Goal: Information Seeking & Learning: Learn about a topic

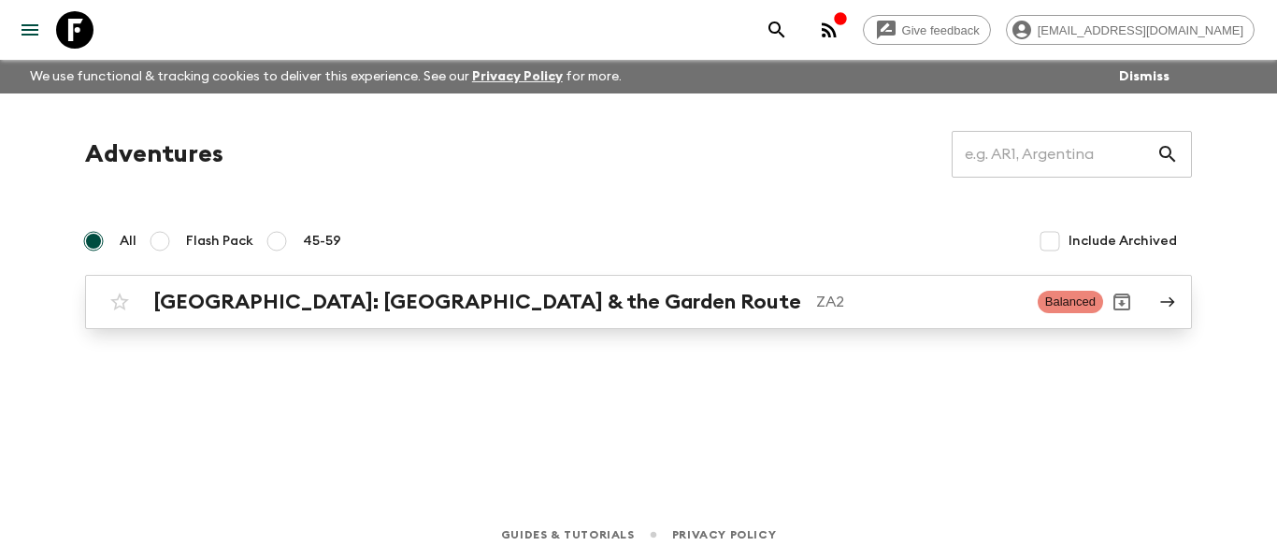
click at [822, 306] on p "ZA2" at bounding box center [919, 302] width 207 height 22
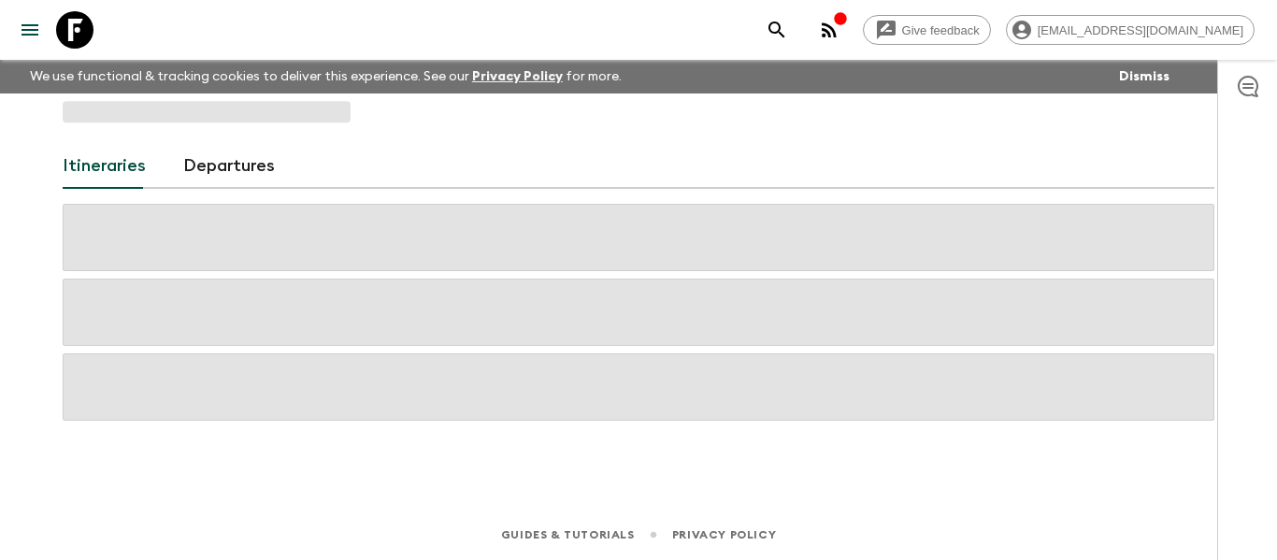
click at [822, 306] on span at bounding box center [639, 312] width 1152 height 67
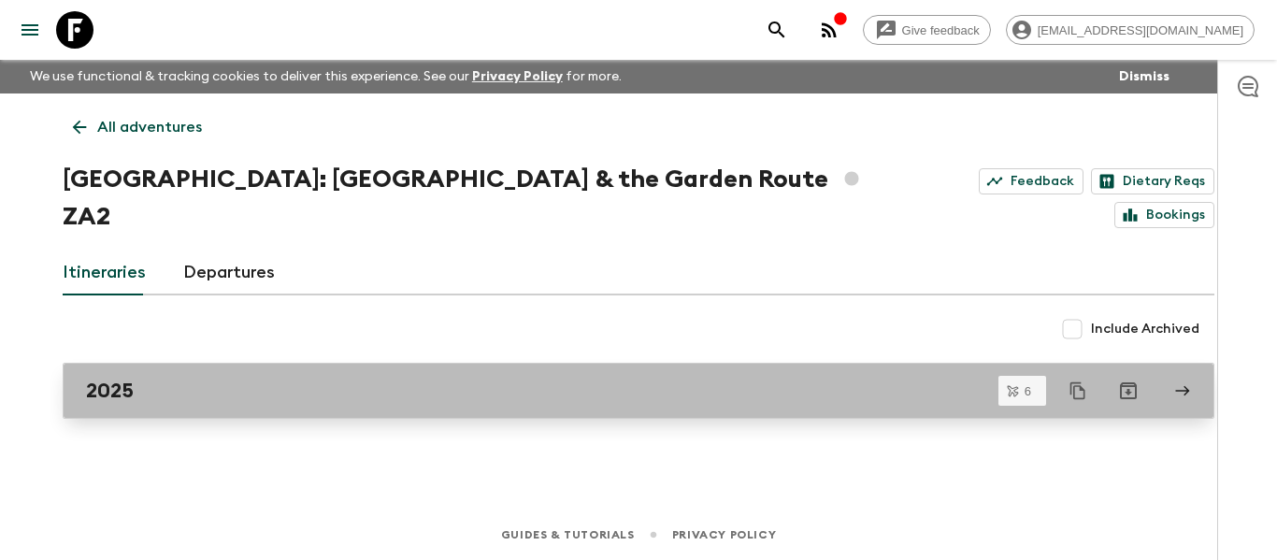
click at [639, 363] on link "2025" at bounding box center [639, 391] width 1152 height 56
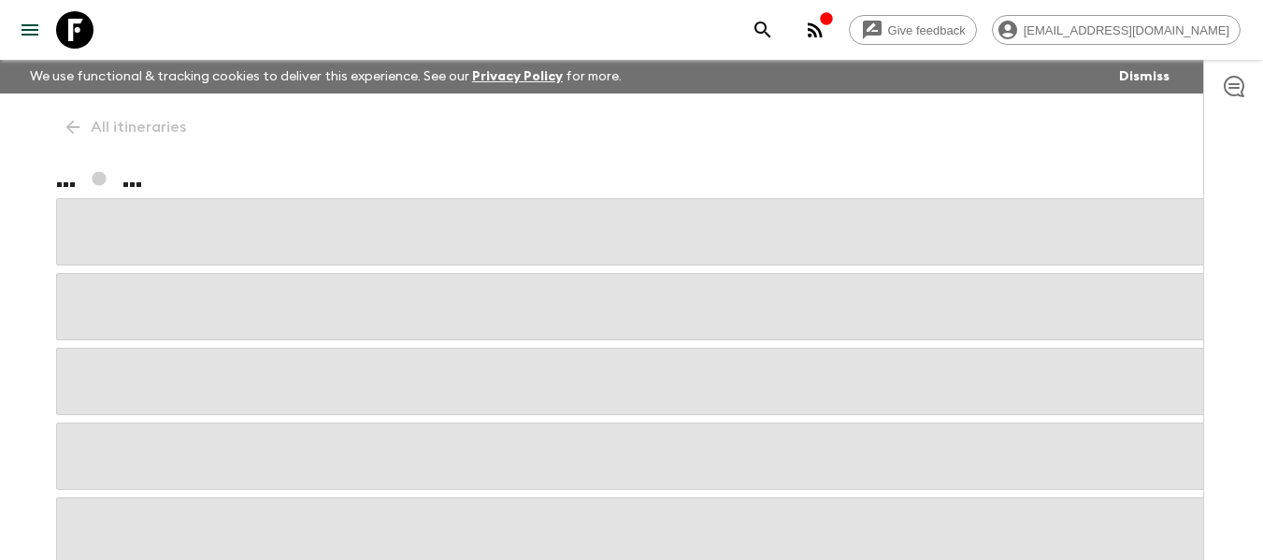
click at [639, 341] on div at bounding box center [632, 381] width 1152 height 366
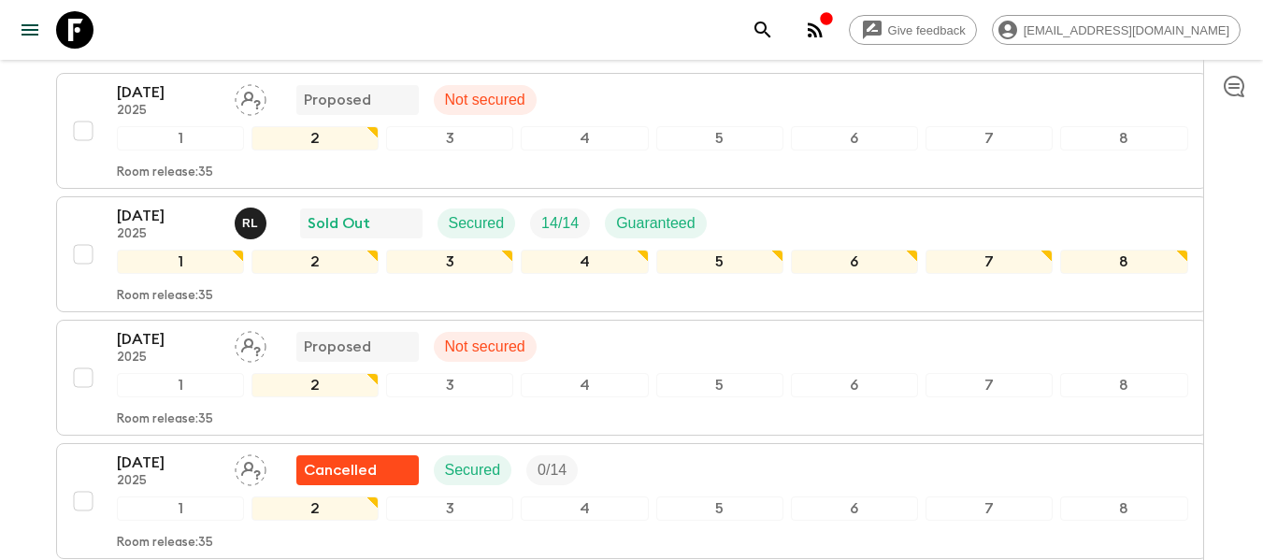
scroll to position [406, 0]
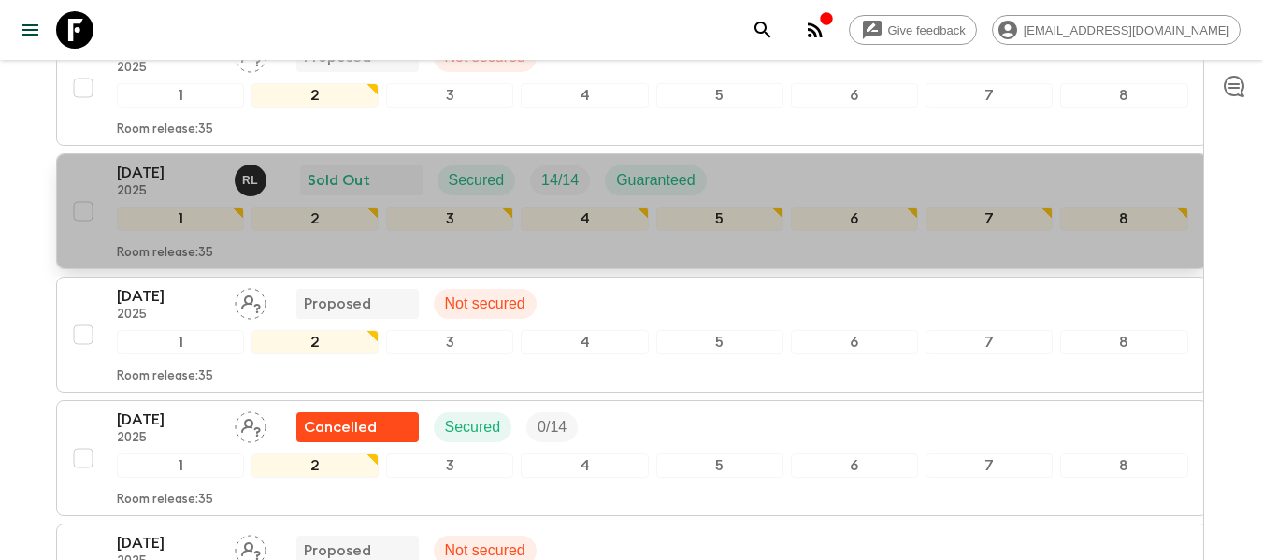
click at [604, 260] on div "Room release: 35" at bounding box center [652, 249] width 1071 height 22
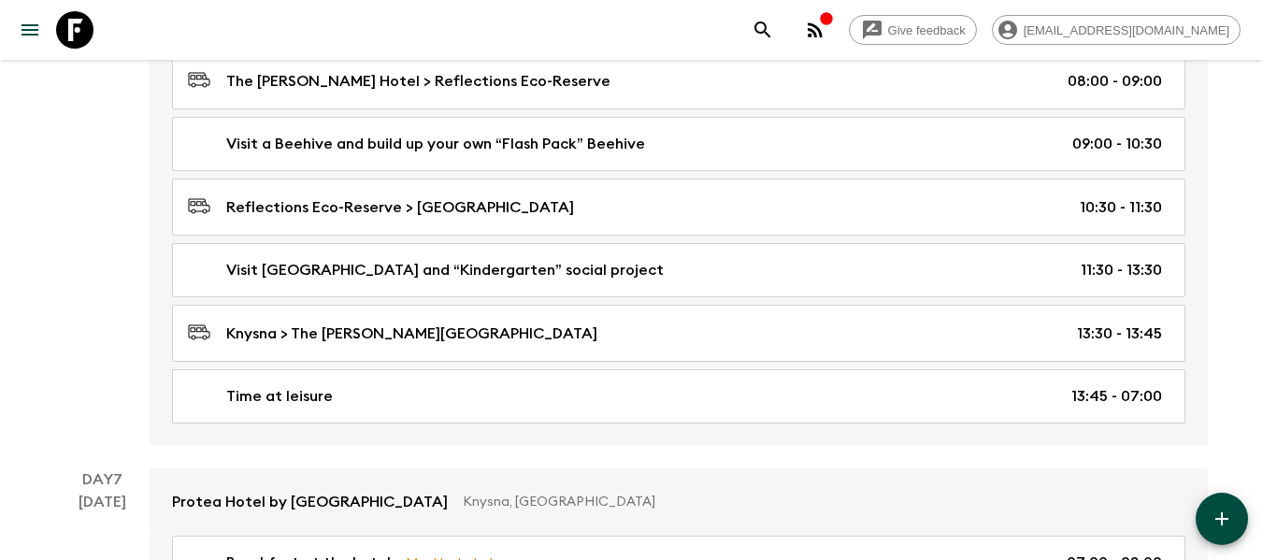
scroll to position [3540, 0]
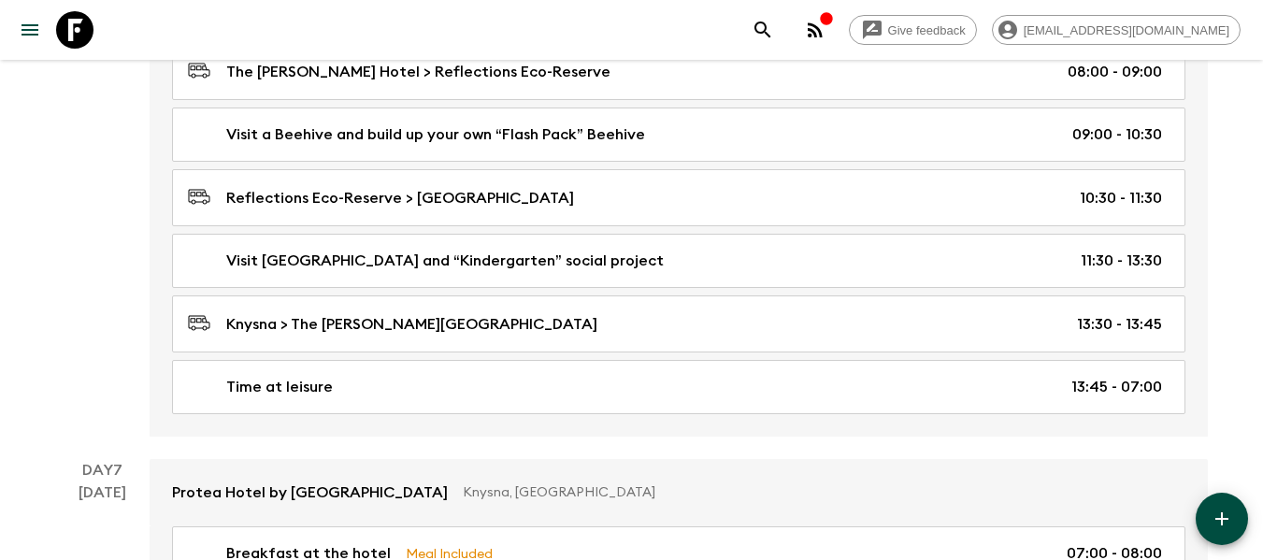
click at [599, 437] on div "Breakfast at the hotel Meal Included 07:00 - 08:00 The [PERSON_NAME][GEOGRAPHIC…" at bounding box center [679, 208] width 1058 height 455
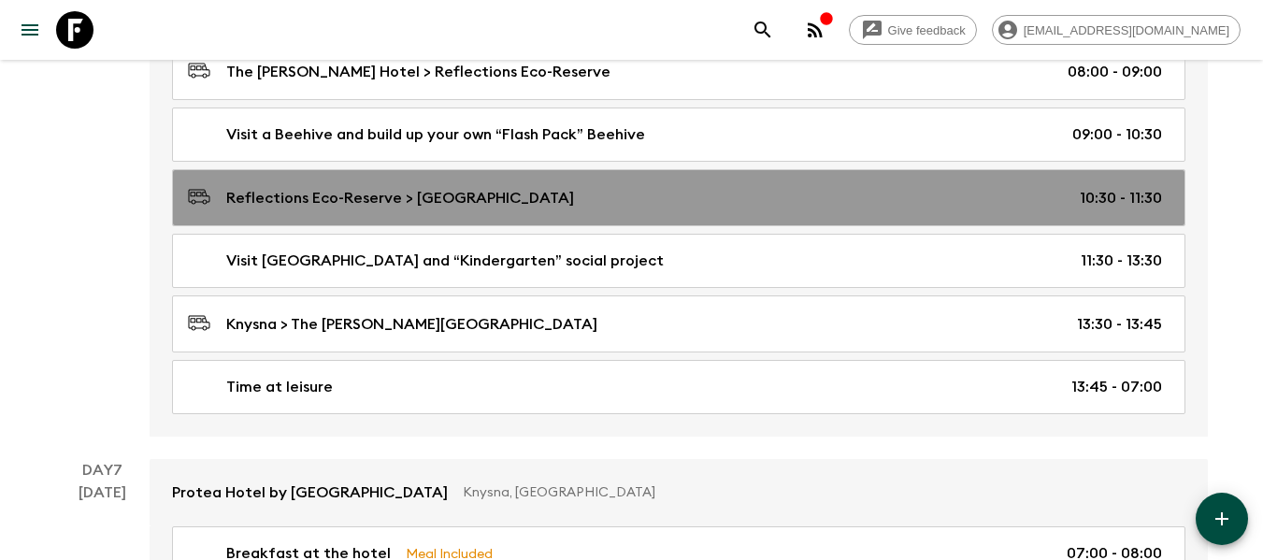
click at [345, 224] on link "Reflections Eco-Reserve > [GEOGRAPHIC_DATA] 10:30 - 11:30" at bounding box center [678, 197] width 1013 height 57
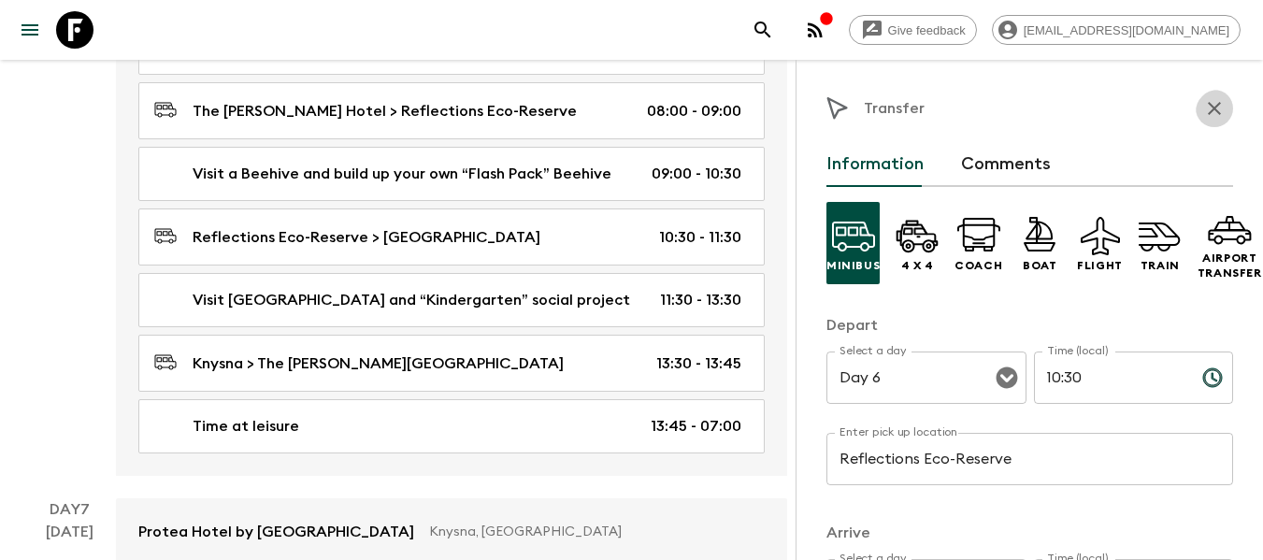
click at [1208, 113] on icon "button" at bounding box center [1214, 108] width 13 height 13
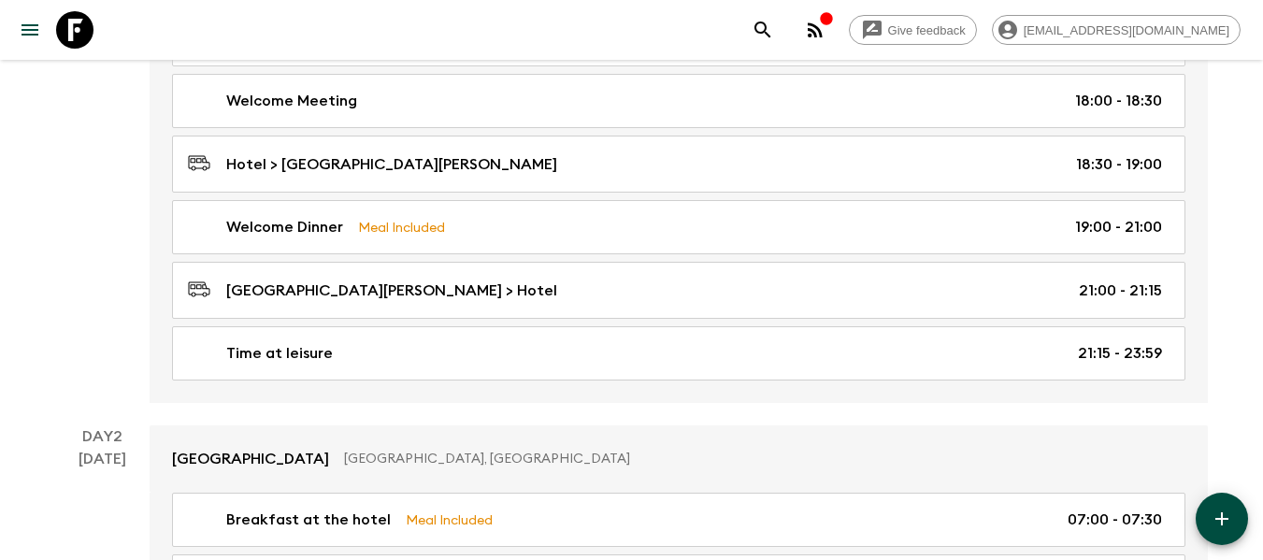
scroll to position [481, 0]
